Goal: Use online tool/utility: Use online tool/utility

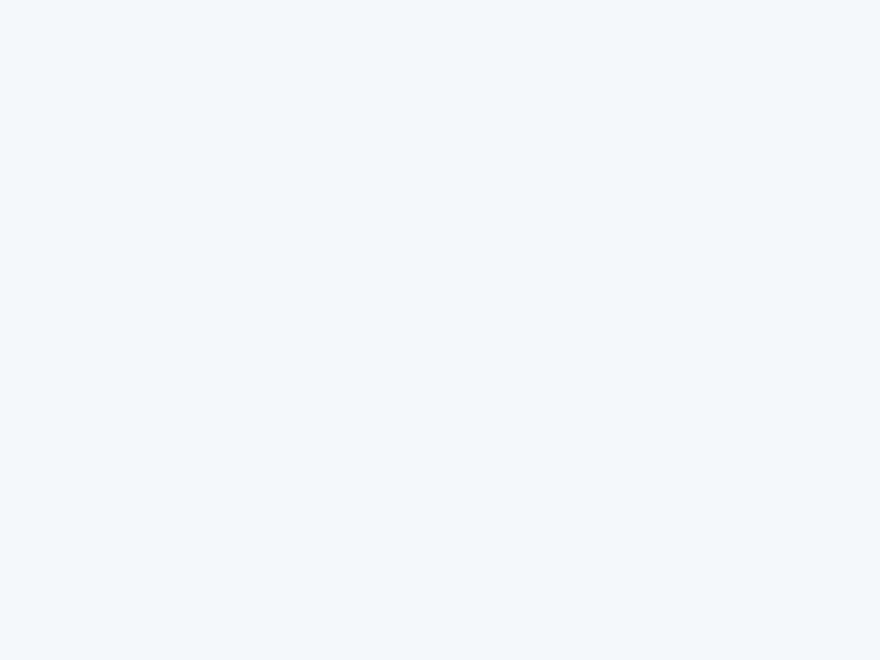
click at [440, 330] on div at bounding box center [440, 330] width 880 height 660
